Goal: Task Accomplishment & Management: Use online tool/utility

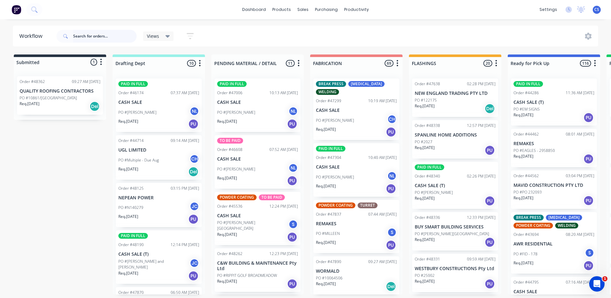
click at [78, 37] on input "text" at bounding box center [105, 36] width 64 height 13
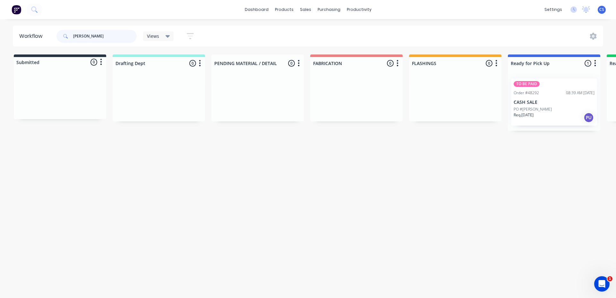
type input "[PERSON_NAME]"
click at [536, 107] on p "PO #[PERSON_NAME]" at bounding box center [533, 110] width 38 height 6
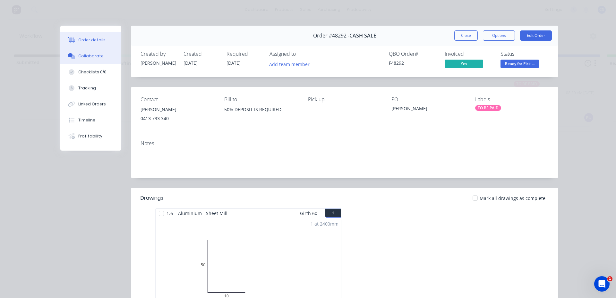
click at [98, 60] on button "Collaborate" at bounding box center [90, 56] width 61 height 16
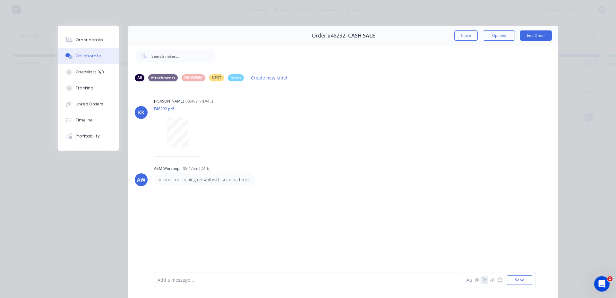
click at [482, 282] on icon "button" at bounding box center [484, 280] width 5 height 4
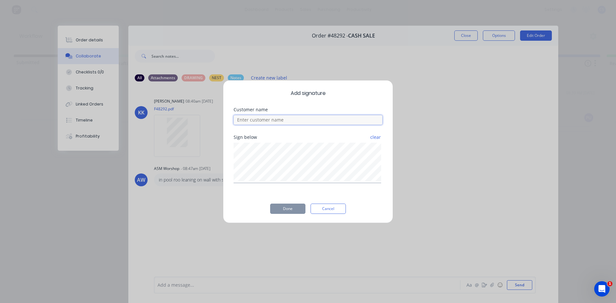
click at [276, 120] on input at bounding box center [308, 120] width 149 height 10
type input "[PERSON_NAME]"
click at [295, 208] on button "Done" at bounding box center [287, 209] width 35 height 10
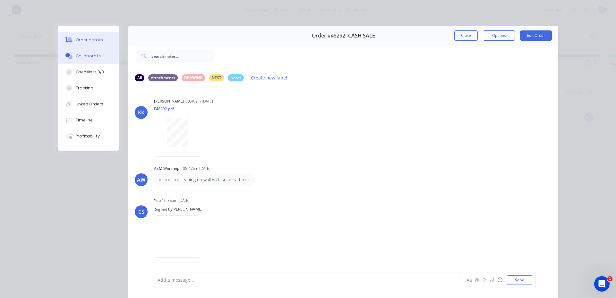
click at [82, 39] on div "Order details" at bounding box center [89, 40] width 27 height 6
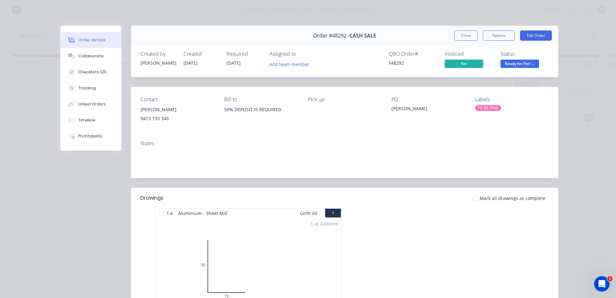
click at [518, 68] on button "Ready for Pick ..." at bounding box center [520, 65] width 39 height 10
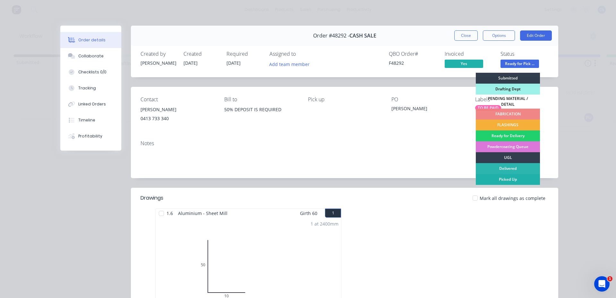
click at [505, 179] on div "Picked Up" at bounding box center [508, 179] width 64 height 11
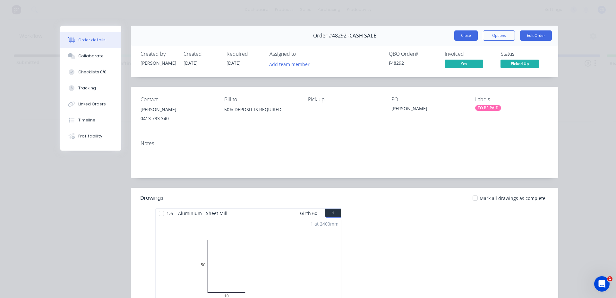
click at [461, 37] on button "Close" at bounding box center [465, 35] width 23 height 10
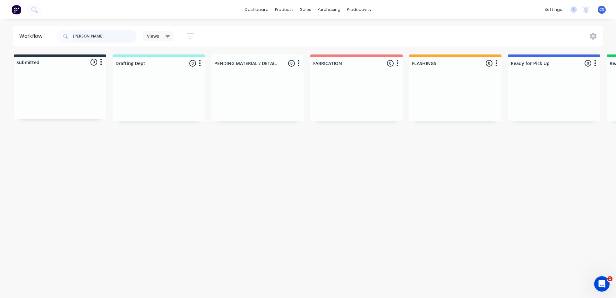
drag, startPoint x: 90, startPoint y: 33, endPoint x: 67, endPoint y: 36, distance: 22.9
click at [67, 36] on div "[PERSON_NAME]" at bounding box center [96, 36] width 80 height 13
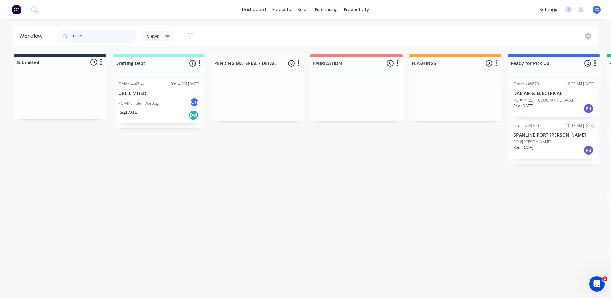
type input "PORT"
click at [552, 147] on div "Req. [DATE] PU" at bounding box center [554, 150] width 81 height 11
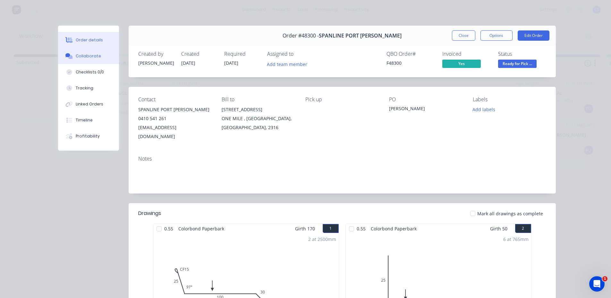
click at [83, 59] on div "Collaborate" at bounding box center [88, 56] width 25 height 6
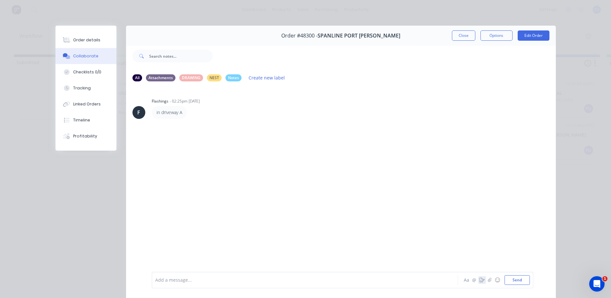
click at [480, 282] on icon "button" at bounding box center [482, 280] width 5 height 4
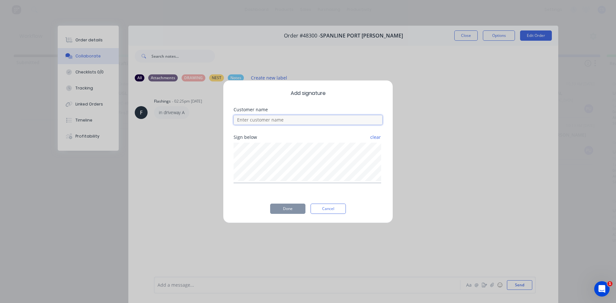
click at [296, 121] on input at bounding box center [308, 120] width 149 height 10
type input "[PERSON_NAME]"
click at [286, 206] on button "Done" at bounding box center [287, 209] width 35 height 10
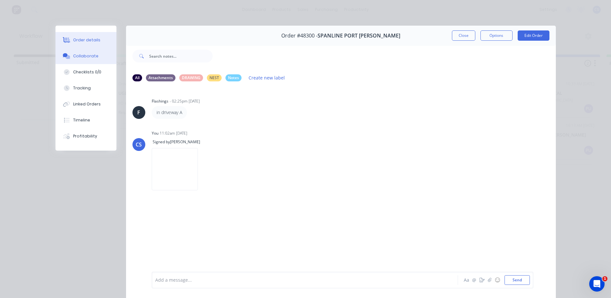
click at [91, 35] on button "Order details" at bounding box center [86, 40] width 61 height 16
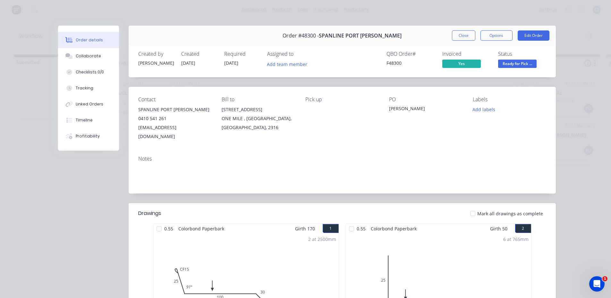
click at [517, 60] on span "Ready for Pick ..." at bounding box center [517, 64] width 39 height 8
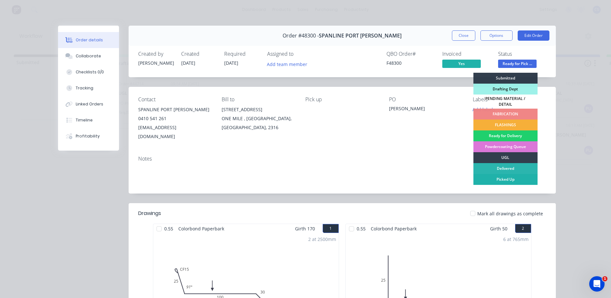
click at [513, 179] on div "Picked Up" at bounding box center [506, 179] width 64 height 11
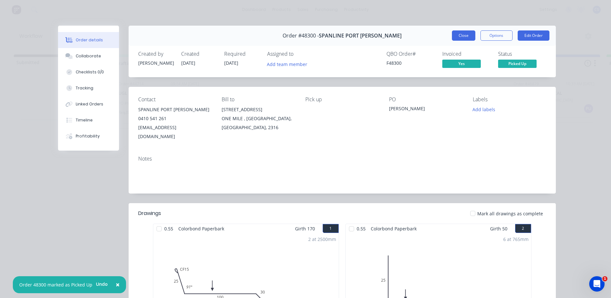
click at [460, 33] on button "Close" at bounding box center [463, 35] width 23 height 10
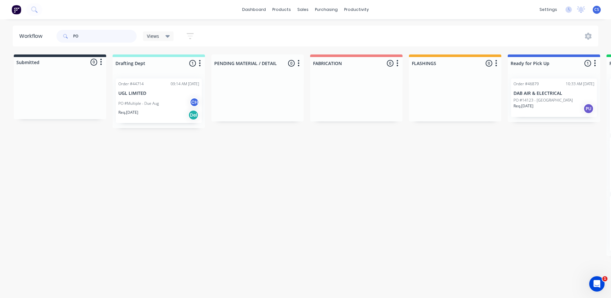
type input "P"
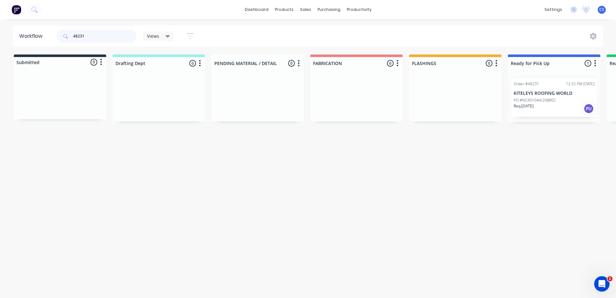
type input "48231"
click at [543, 98] on p "PO #NC401044/208802" at bounding box center [535, 101] width 42 height 6
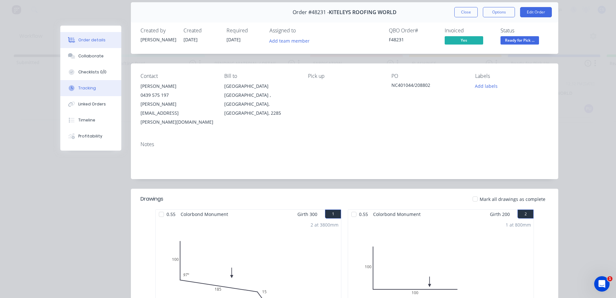
scroll to position [23, 0]
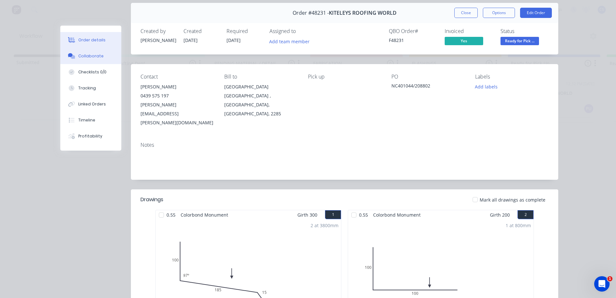
click at [81, 59] on button "Collaborate" at bounding box center [90, 56] width 61 height 16
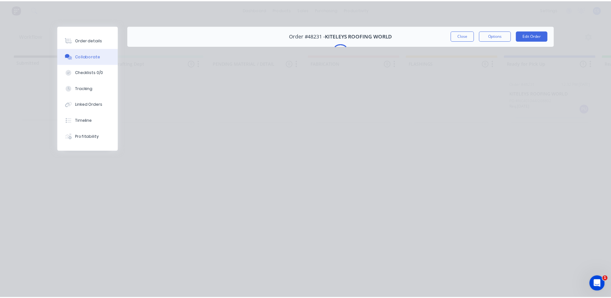
scroll to position [0, 0]
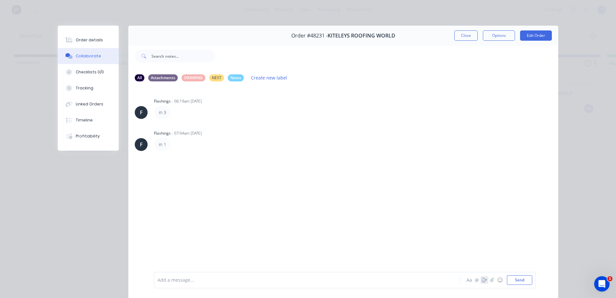
click at [482, 278] on icon "button" at bounding box center [484, 280] width 5 height 4
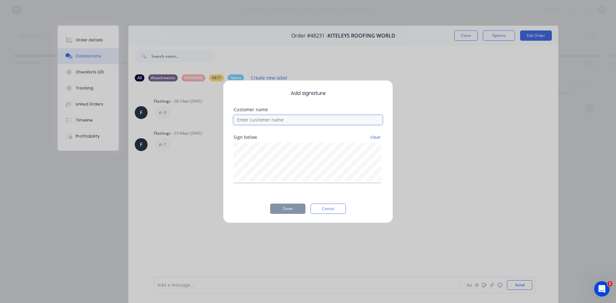
click at [281, 122] on input at bounding box center [308, 120] width 149 height 10
type input "WILL"
click at [299, 208] on button "Done" at bounding box center [287, 209] width 35 height 10
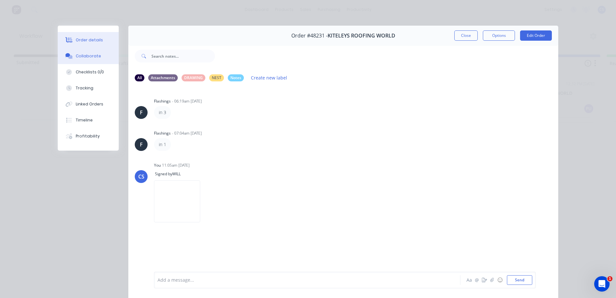
click at [107, 40] on button "Order details" at bounding box center [88, 40] width 61 height 16
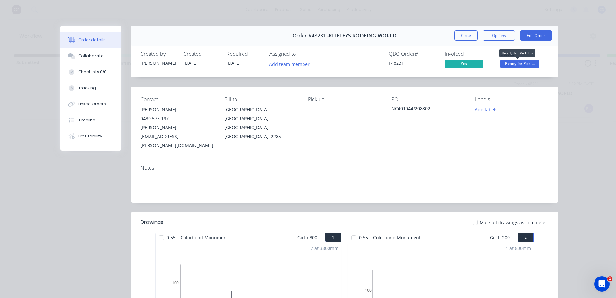
click at [515, 61] on span "Ready for Pick ..." at bounding box center [520, 64] width 39 height 8
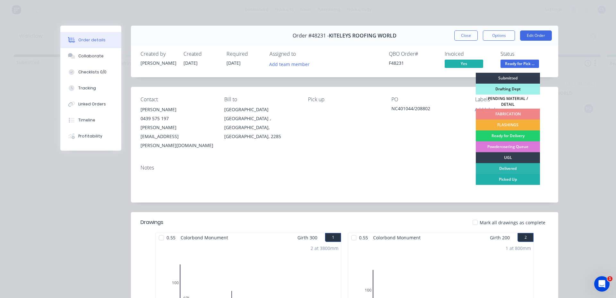
click at [516, 178] on div "Picked Up" at bounding box center [508, 179] width 64 height 11
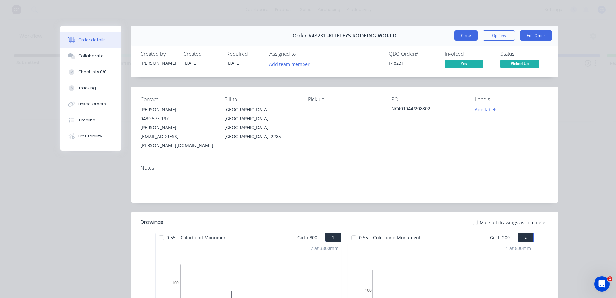
click at [460, 34] on button "Close" at bounding box center [465, 35] width 23 height 10
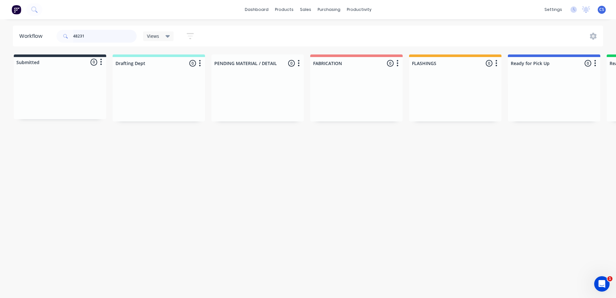
drag, startPoint x: 105, startPoint y: 37, endPoint x: 30, endPoint y: 36, distance: 74.8
click at [30, 36] on header "Workflow 48231 Views Save new view None (Default) edit [PERSON_NAME] edit [PERS…" at bounding box center [308, 36] width 591 height 21
